Goal: Obtain resource: Download file/media

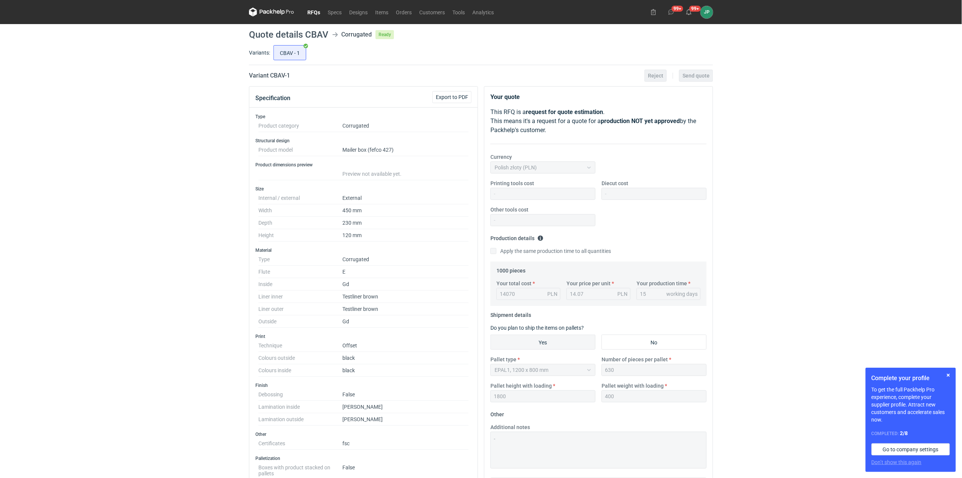
drag, startPoint x: 260, startPoint y: 20, endPoint x: 306, endPoint y: 17, distance: 46.4
click at [262, 20] on nav "RFQs Specs Designs Items Orders Customers Tools Analytics" at bounding box center [373, 12] width 249 height 24
click at [318, 14] on link "RFQs" at bounding box center [314, 12] width 20 height 9
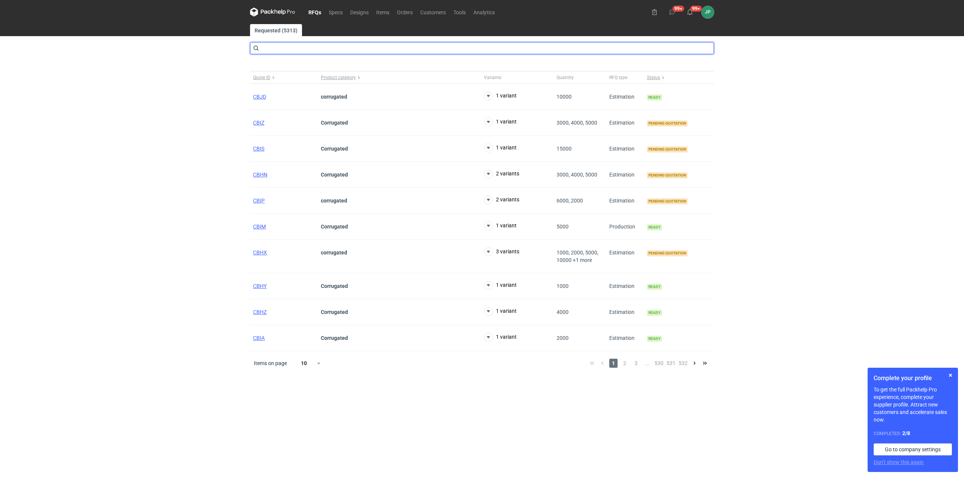
click at [308, 53] on input "text" at bounding box center [482, 48] width 464 height 12
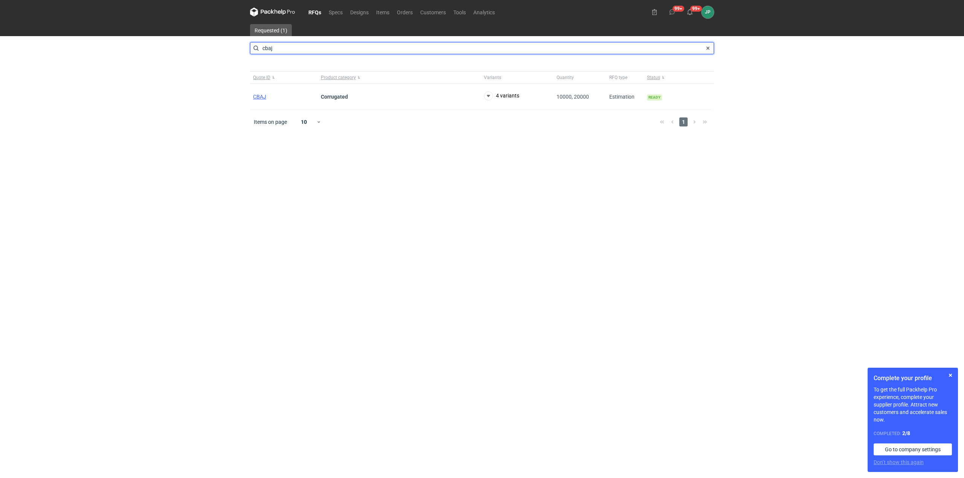
type input "cbaj"
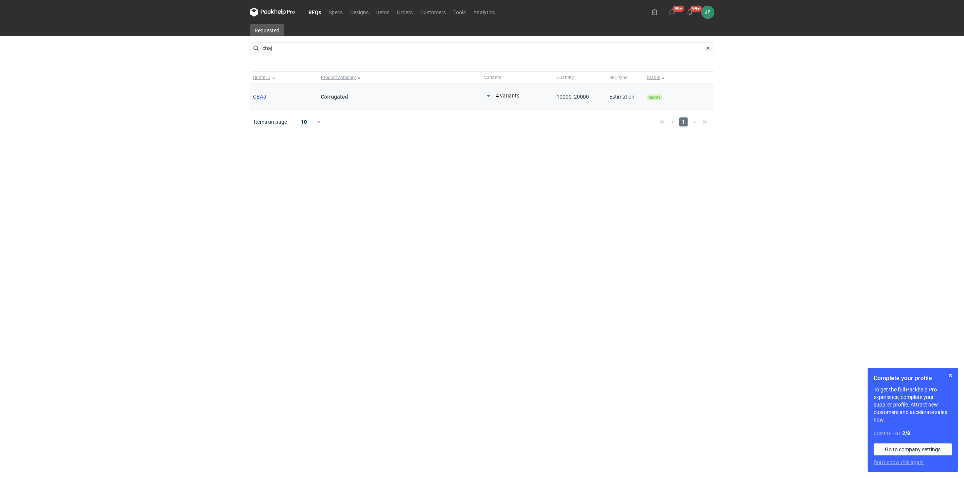
click at [261, 98] on span "CBAJ" at bounding box center [259, 97] width 13 height 6
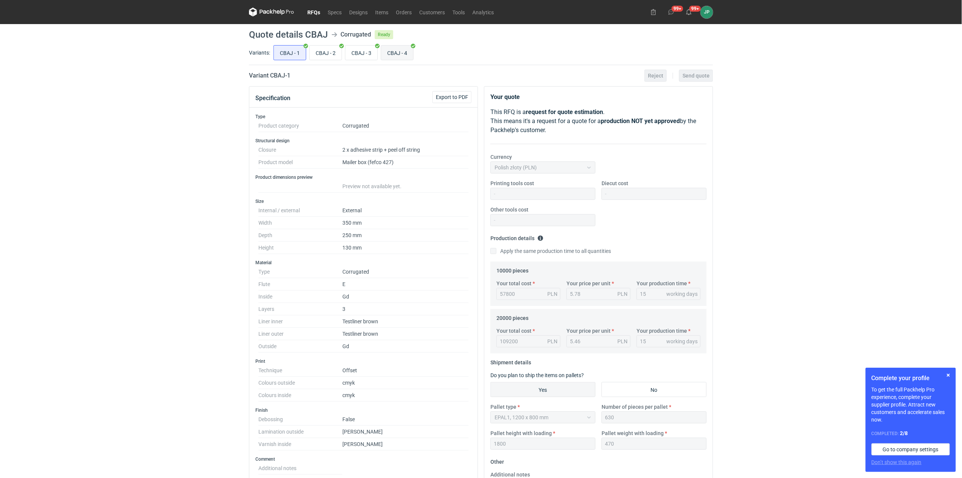
scroll to position [23, 0]
click at [408, 53] on input "CBAJ - 4" at bounding box center [397, 53] width 32 height 14
radio input "true"
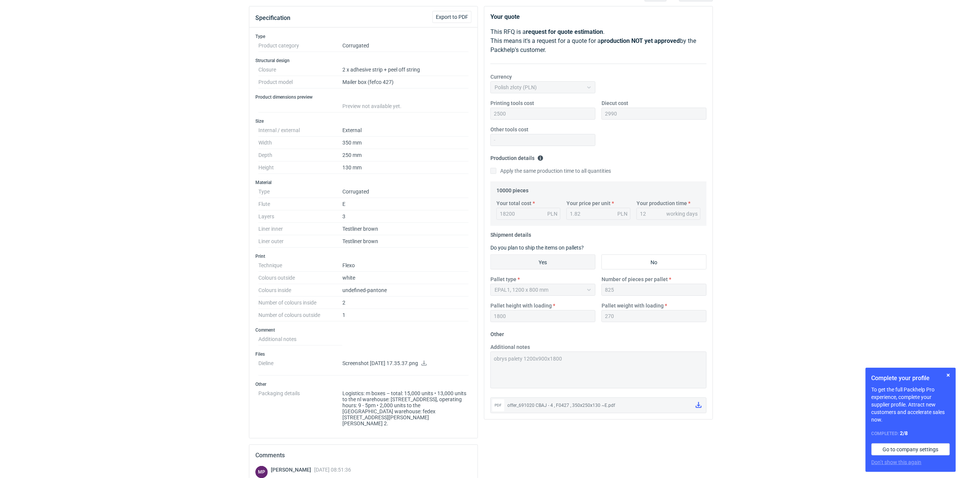
scroll to position [224, 0]
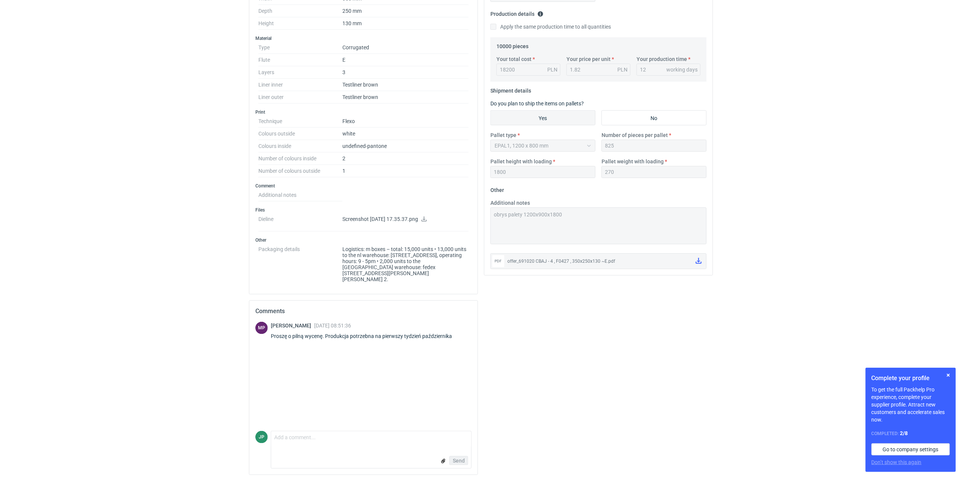
click at [502, 264] on div "pdf" at bounding box center [498, 261] width 12 height 12
click at [496, 261] on div "pdf" at bounding box center [498, 261] width 12 height 12
click at [566, 264] on div "offer_691020 CBAJ - 4 , F0427 , 350x250x130 ~E.pdf" at bounding box center [598, 262] width 182 height 8
click at [585, 264] on div "offer_691020 CBAJ - 4 , F0427 , 350x250x130 ~E.pdf" at bounding box center [598, 262] width 182 height 8
click at [700, 261] on icon at bounding box center [699, 261] width 6 height 6
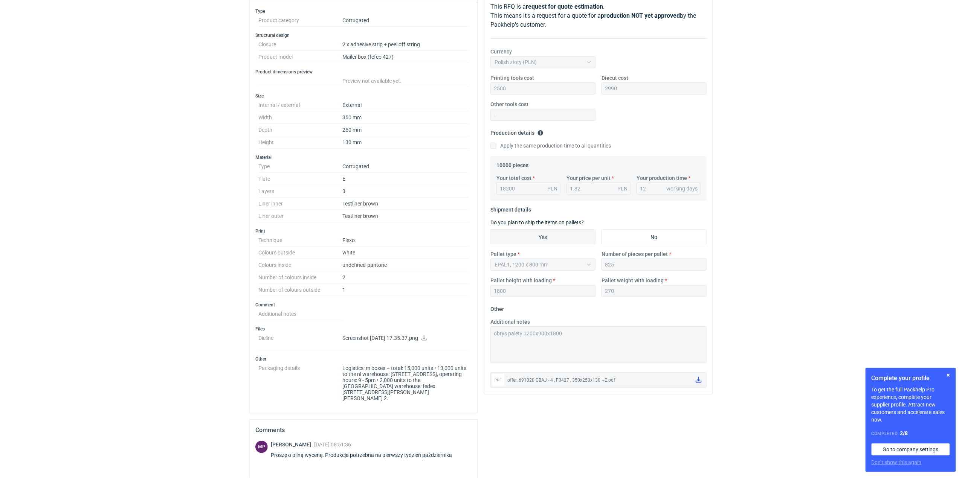
scroll to position [0, 0]
